Goal: Check status: Check status

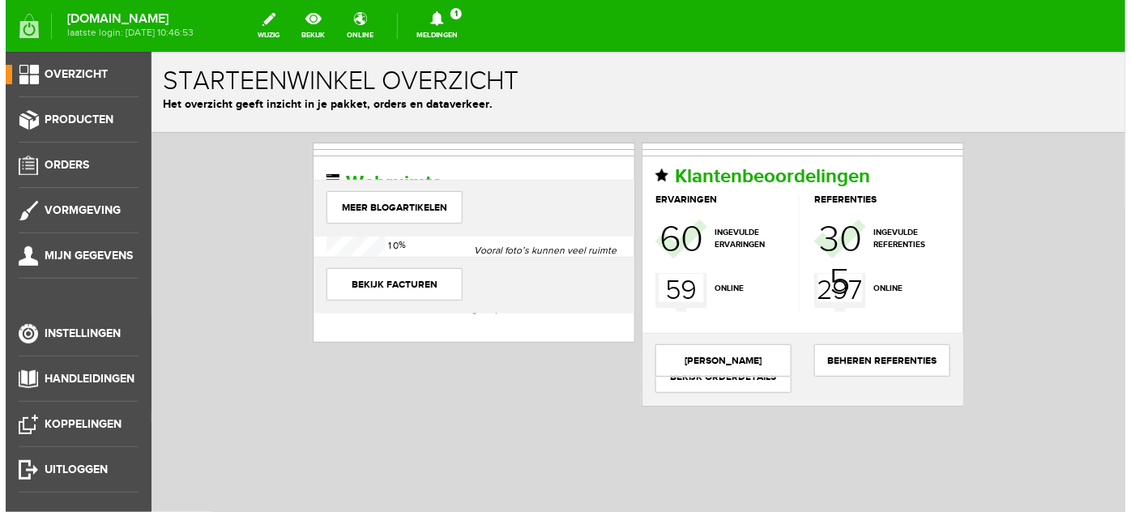
scroll to position [49, 0]
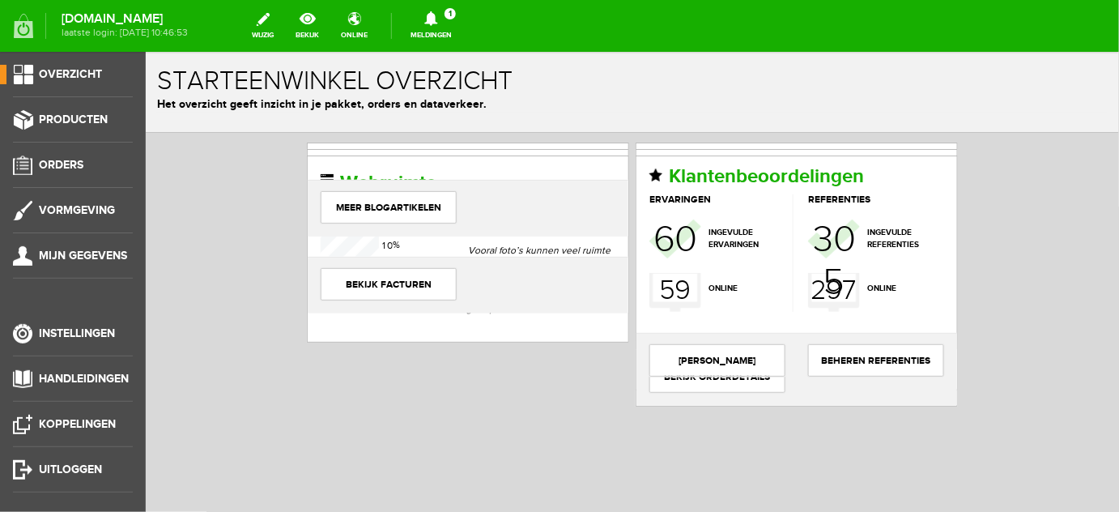
click at [445, 36] on link "Meldingen 1 Nieuwe orders Er is een nieuwe order( #13094 ) geplaatst door [PERS…" at bounding box center [431, 26] width 61 height 36
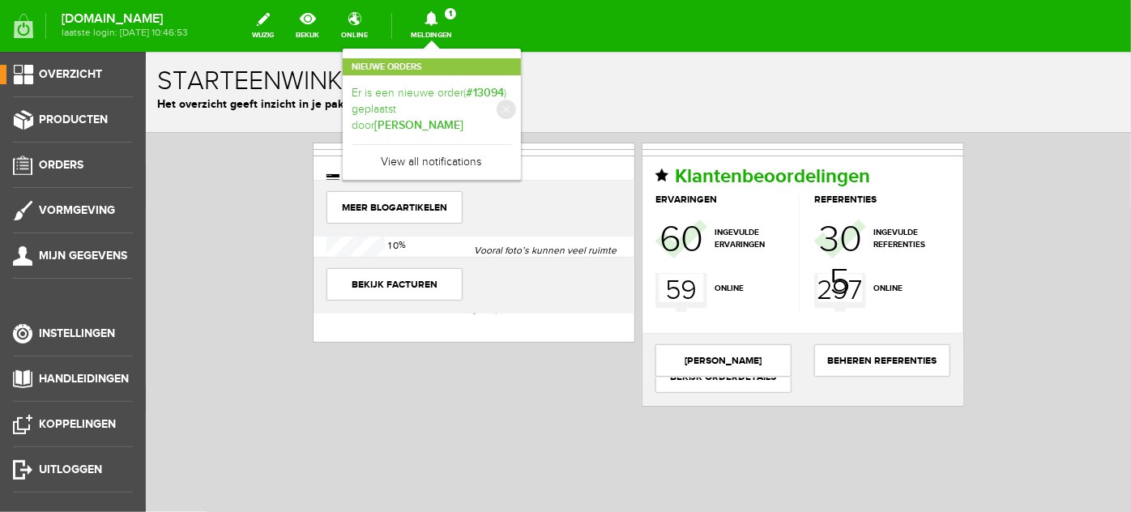
click at [442, 118] on b "[PERSON_NAME]" at bounding box center [419, 125] width 89 height 14
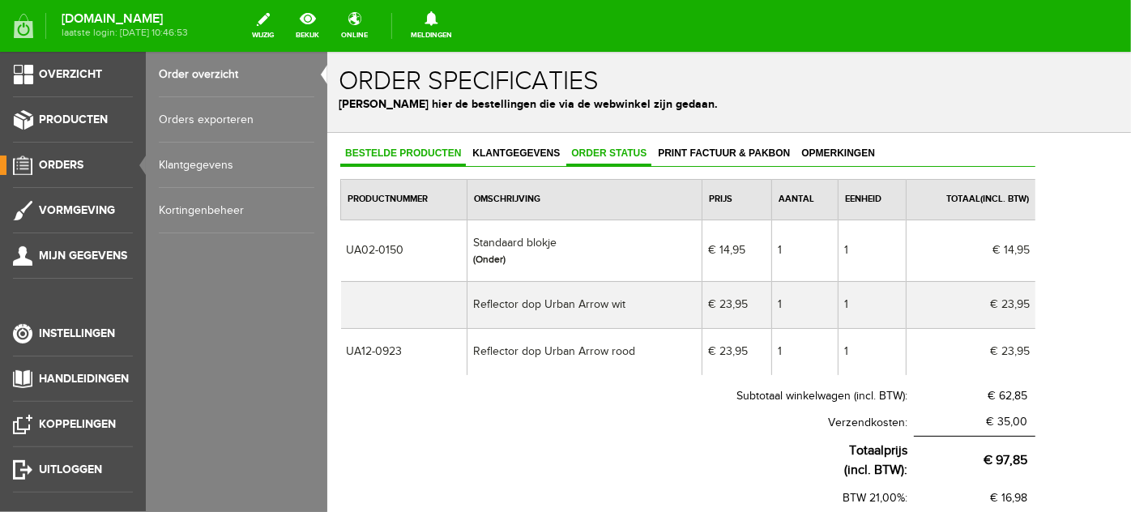
click at [633, 155] on span "Order status" at bounding box center [607, 152] width 85 height 11
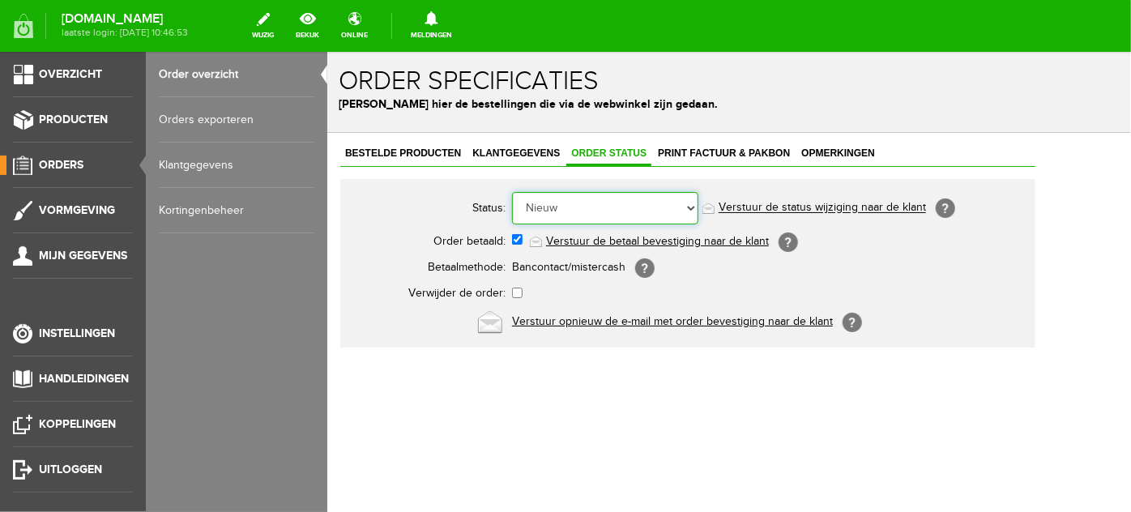
click at [599, 213] on select "Order niet afgerond Nieuw Order in behandeling Wacht op leverancier Wacht op be…" at bounding box center [604, 207] width 186 height 32
select select "5"
click at [511, 191] on select "Order niet afgerond Nieuw Order in behandeling Wacht op leverancier Wacht op be…" at bounding box center [604, 207] width 186 height 32
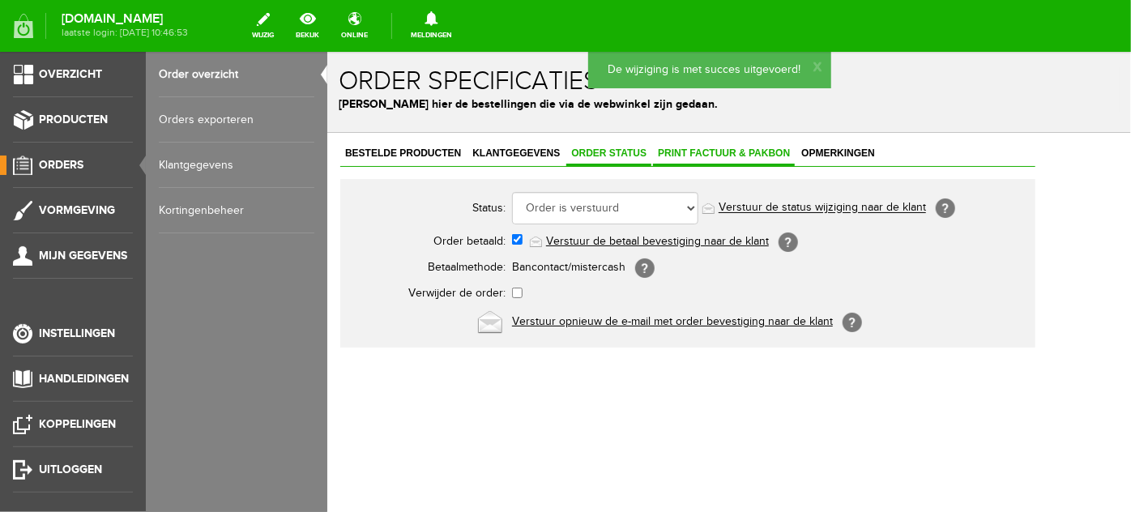
click at [688, 151] on span "Print factuur & pakbon" at bounding box center [723, 152] width 142 height 11
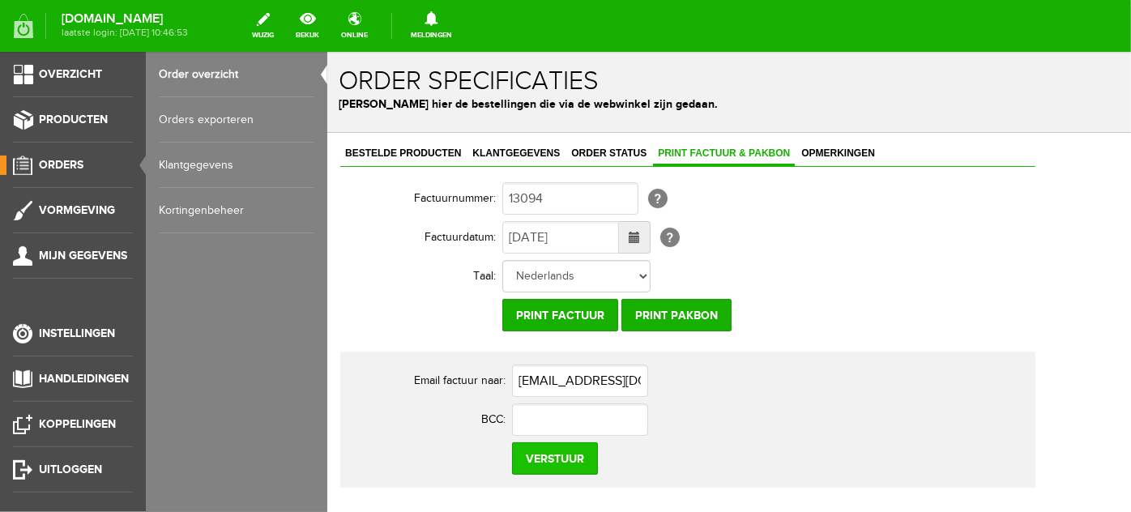
click at [572, 453] on input "Verstuur" at bounding box center [554, 457] width 86 height 32
click at [583, 378] on input "[EMAIL_ADDRESS][DOMAIN_NAME]" at bounding box center [579, 380] width 136 height 32
paste input "[EMAIL_ADDRESS][DOMAIN_NAME]"
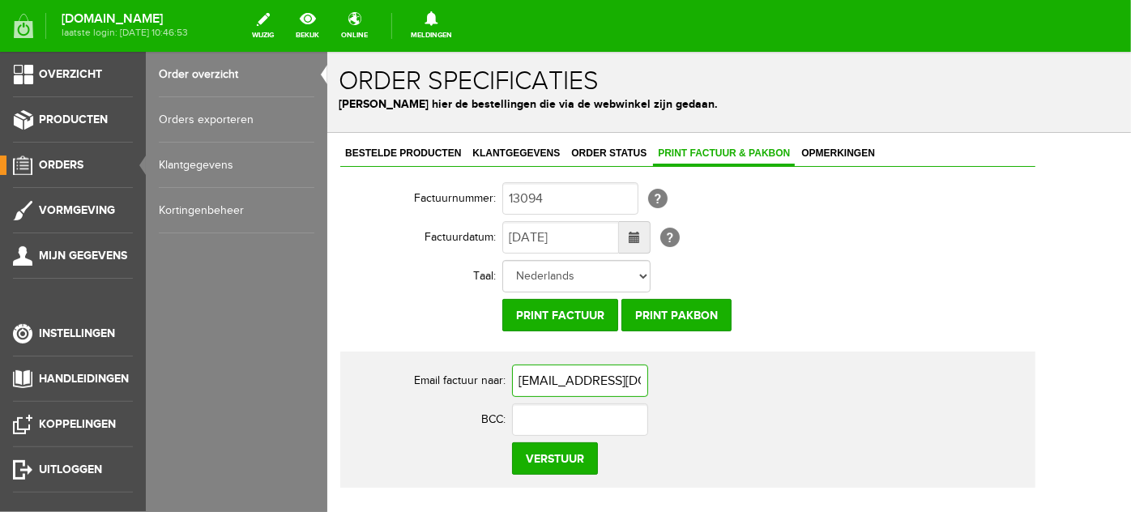
scroll to position [0, 114]
type input "[EMAIL_ADDRESS][DOMAIN_NAME]"
click at [548, 458] on input "Verstuur" at bounding box center [554, 457] width 86 height 32
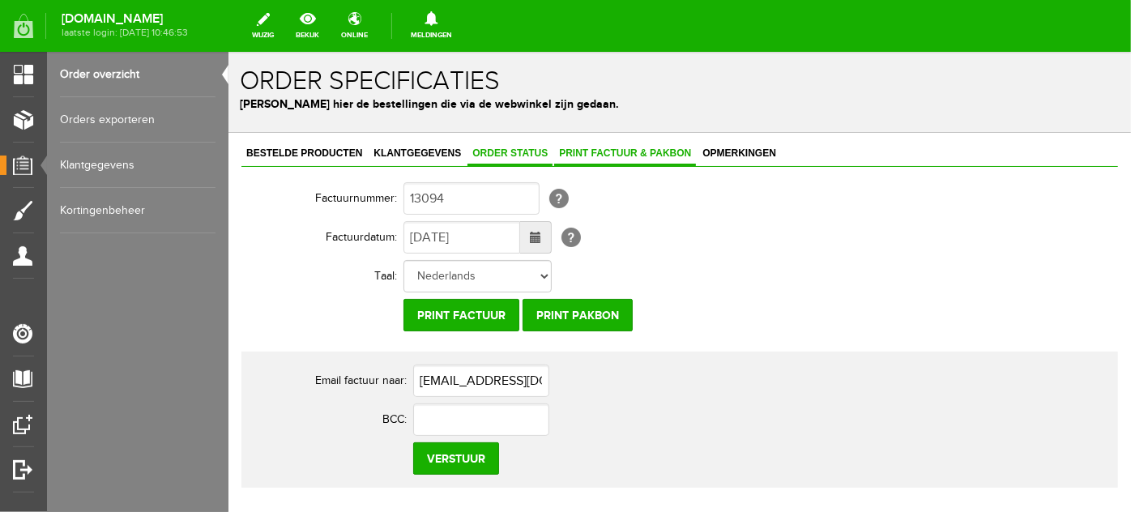
click at [517, 154] on span "Order status" at bounding box center [509, 152] width 85 height 11
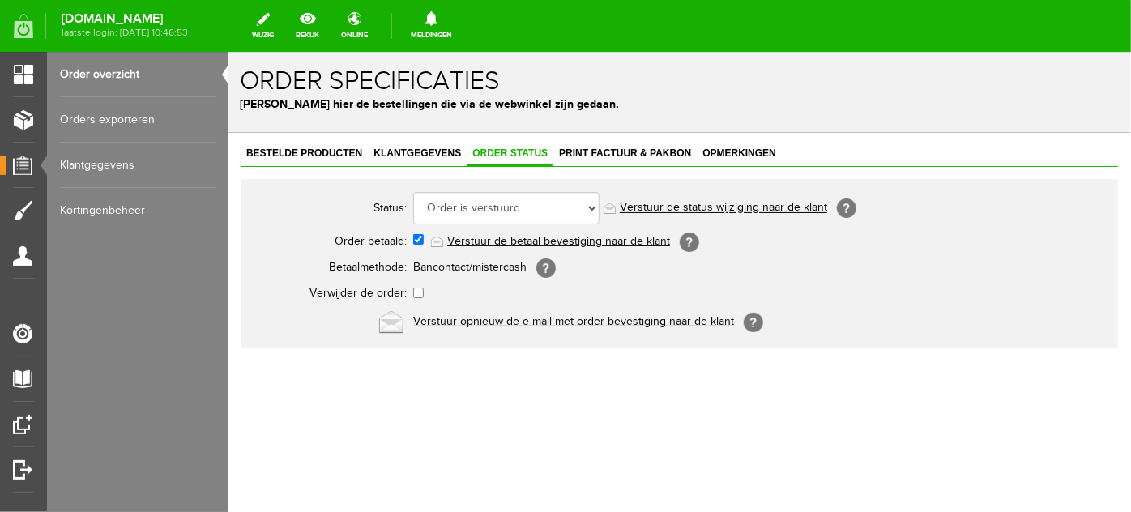
click at [117, 83] on link "Order overzicht" at bounding box center [138, 74] width 156 height 45
